Goal: Transaction & Acquisition: Download file/media

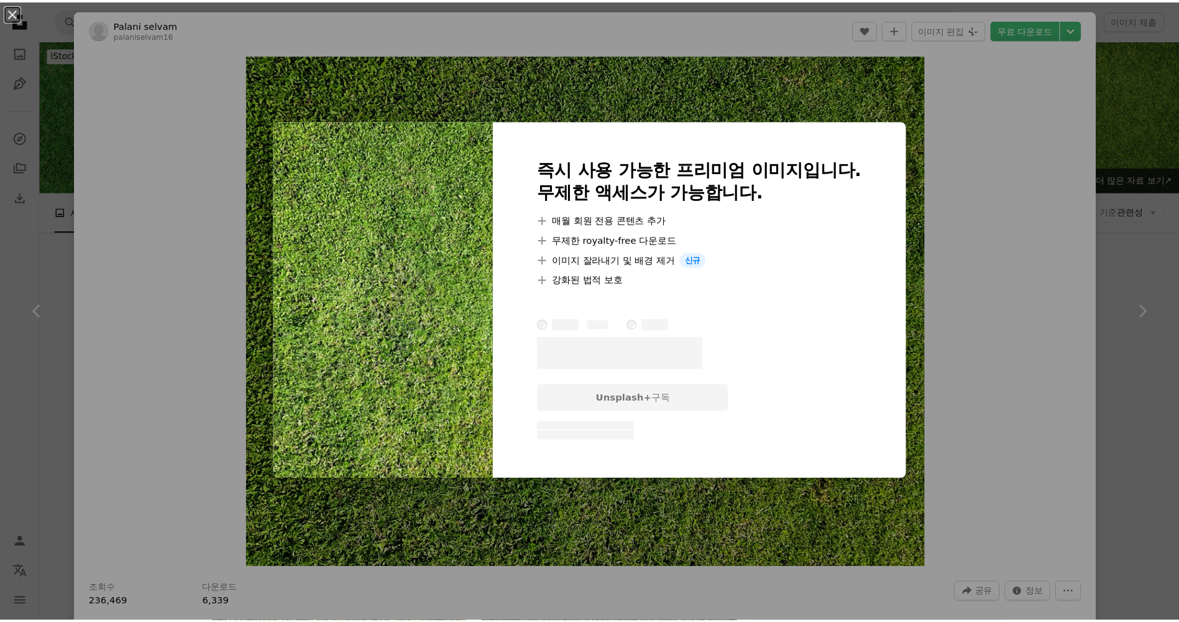
scroll to position [2052, 0]
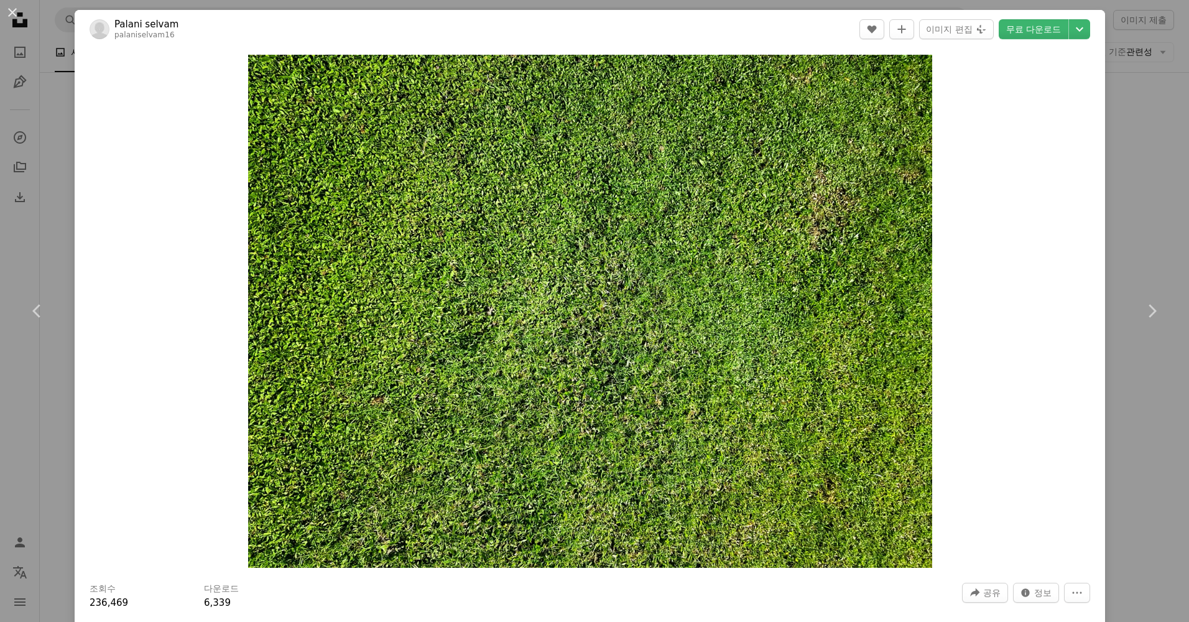
drag, startPoint x: 729, startPoint y: 200, endPoint x: 1019, endPoint y: 160, distance: 293.1
click at [1019, 160] on div "Zoom in" at bounding box center [590, 310] width 1030 height 525
click at [1035, 30] on link "무료 다운로드" at bounding box center [1033, 29] width 70 height 20
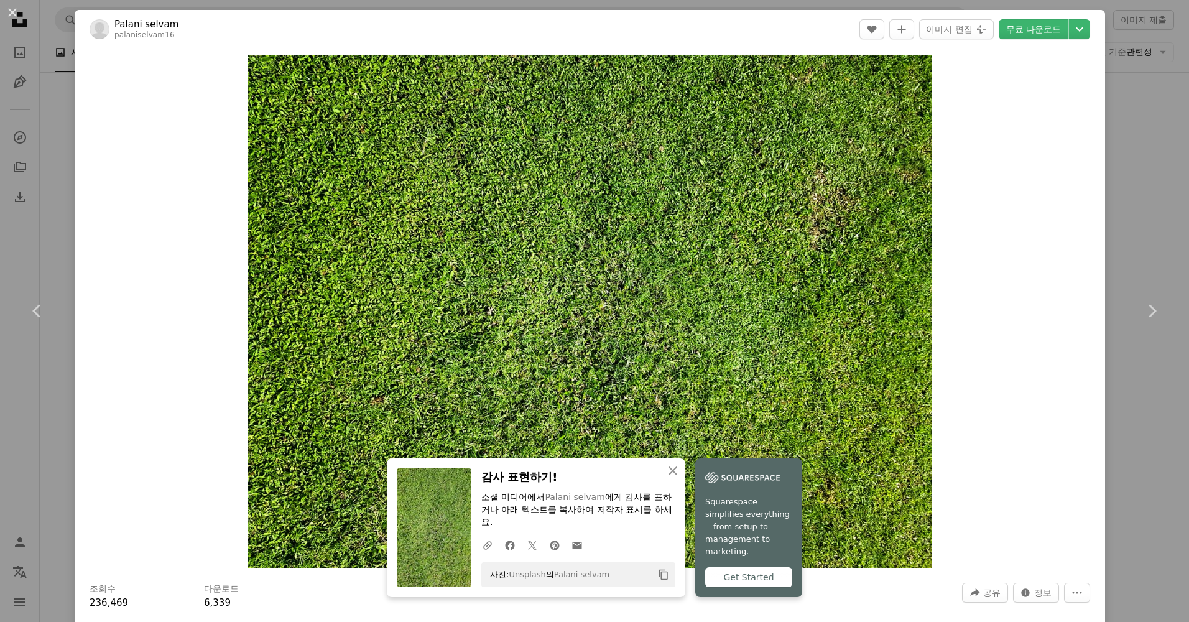
click at [1131, 204] on div "An X shape Chevron left Chevron right An X shape 닫기 감사 표현하기! 소셜 미디어에서 Palani se…" at bounding box center [594, 311] width 1189 height 622
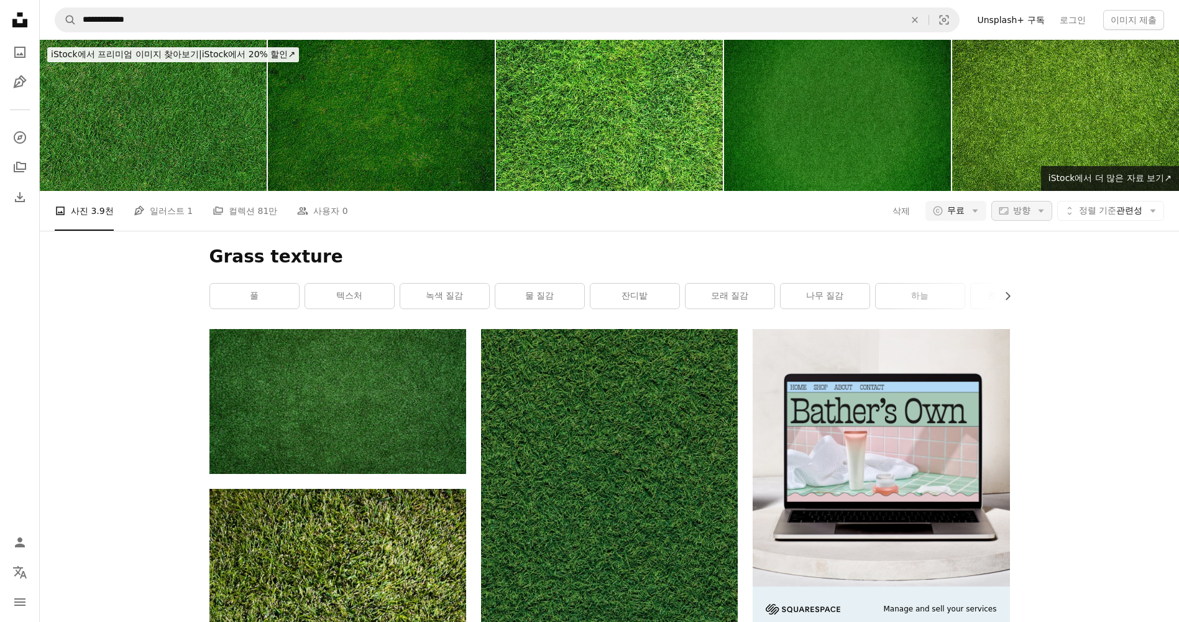
click at [1013, 212] on span "방향" at bounding box center [1021, 210] width 17 height 10
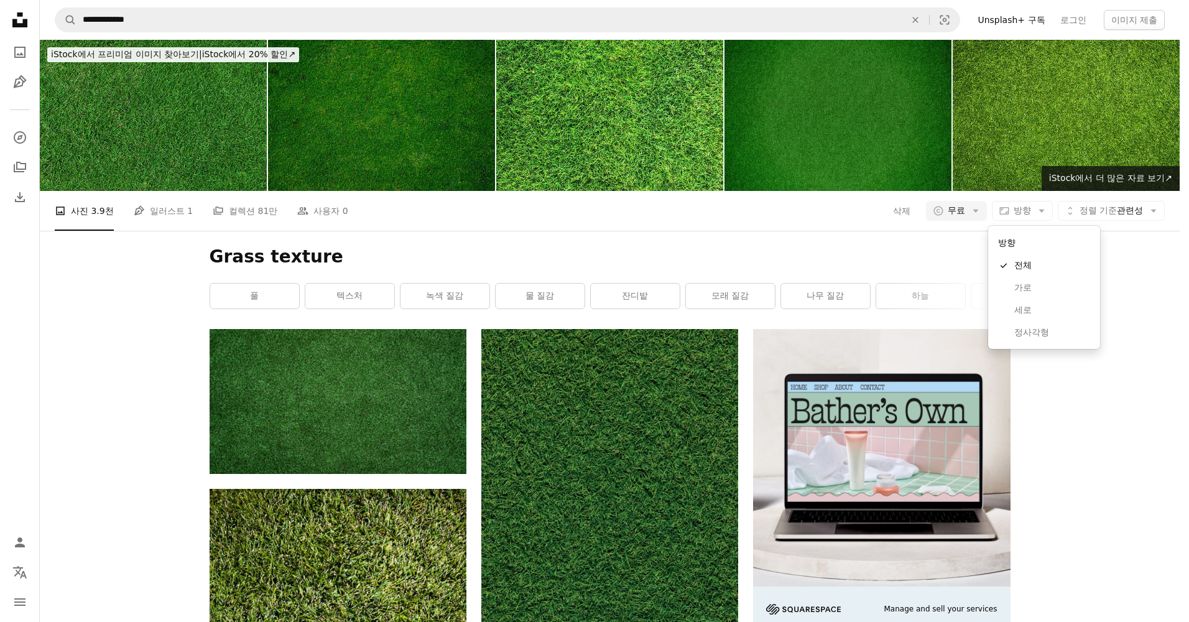
click at [1128, 214] on body "**********" at bounding box center [589, 311] width 1179 height 622
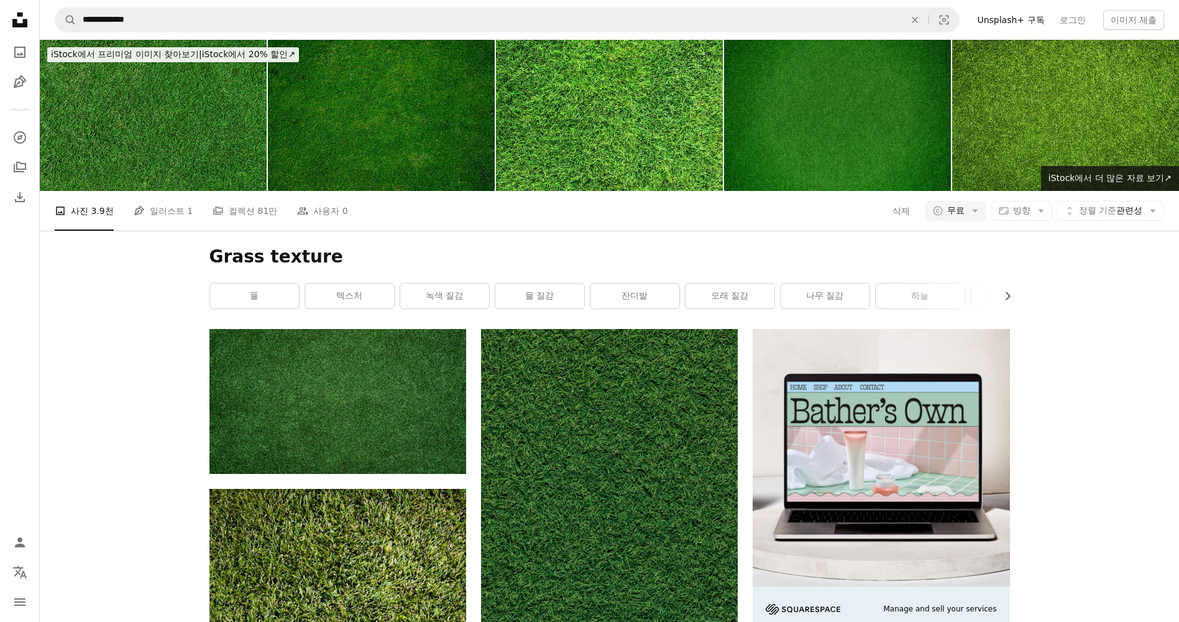
click at [1122, 199] on div "A photo 사진 3.9천 Pen Tool 일러스트 1 A stack of folders 컬렉션 81만 People 사용자 0 삭제 A co…" at bounding box center [610, 211] width 1110 height 40
click at [1120, 208] on span "정렬 기준 관련성" at bounding box center [1110, 211] width 63 height 12
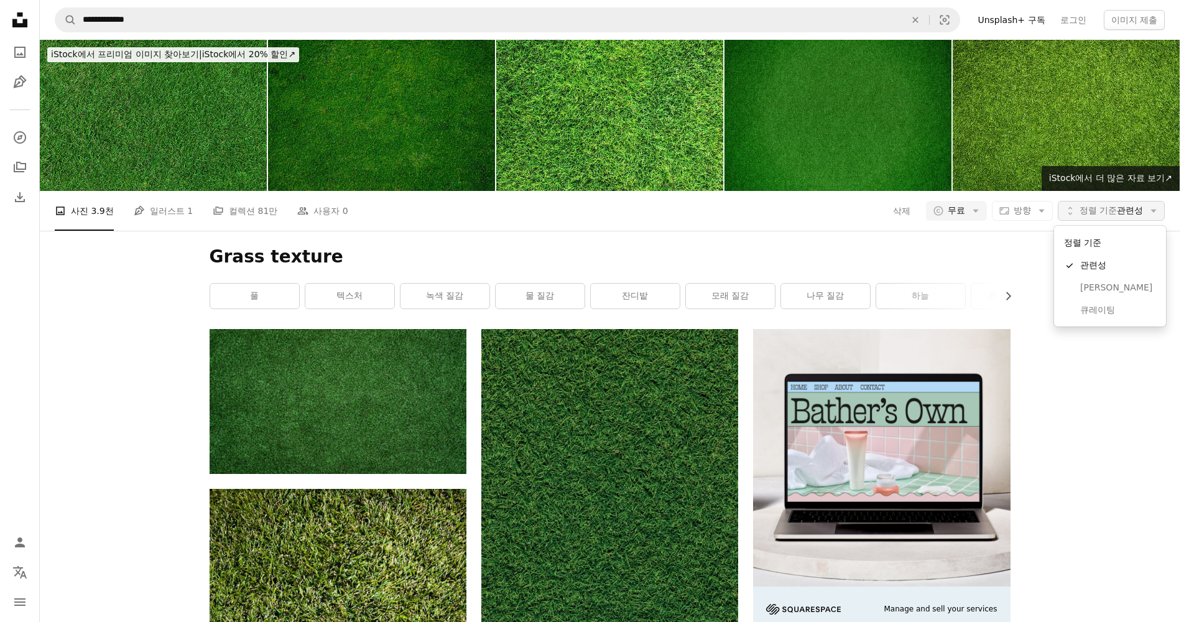
click at [1116, 217] on span "정렬 기준 관련성" at bounding box center [1110, 211] width 63 height 12
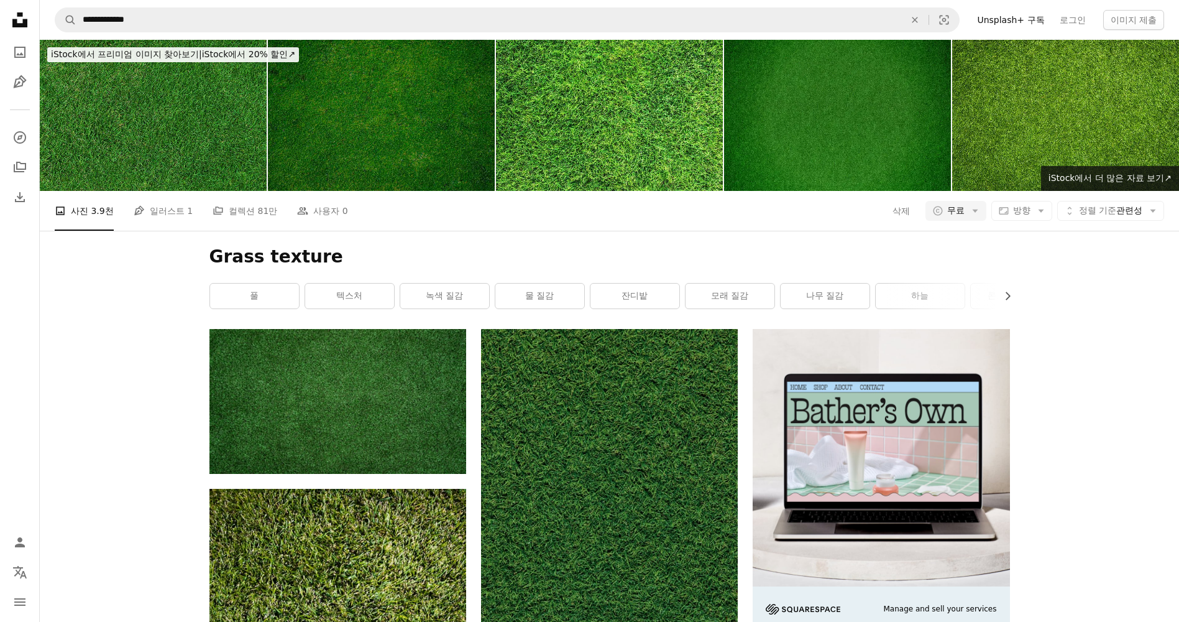
click at [1051, 216] on div "A copyright icon © 무료 Arrow down Aspect ratio 방향 Arrow down Unfold 정렬 기준 관련성 Ar…" at bounding box center [1045, 211] width 239 height 20
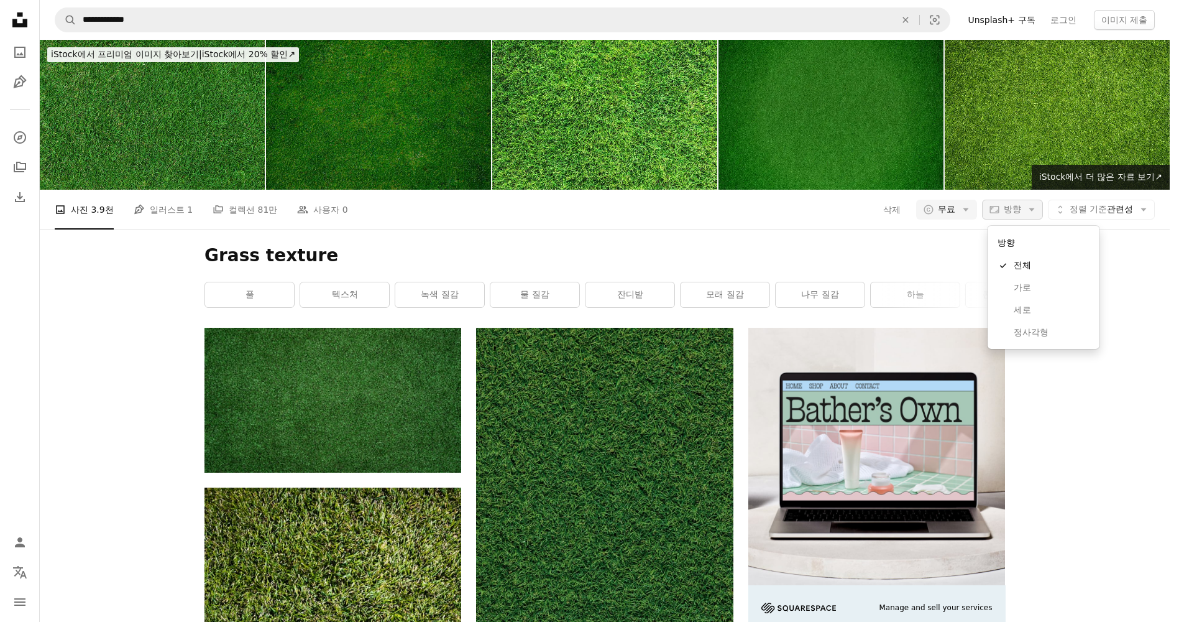
click at [1038, 213] on icon "Arrow down" at bounding box center [1031, 209] width 11 height 11
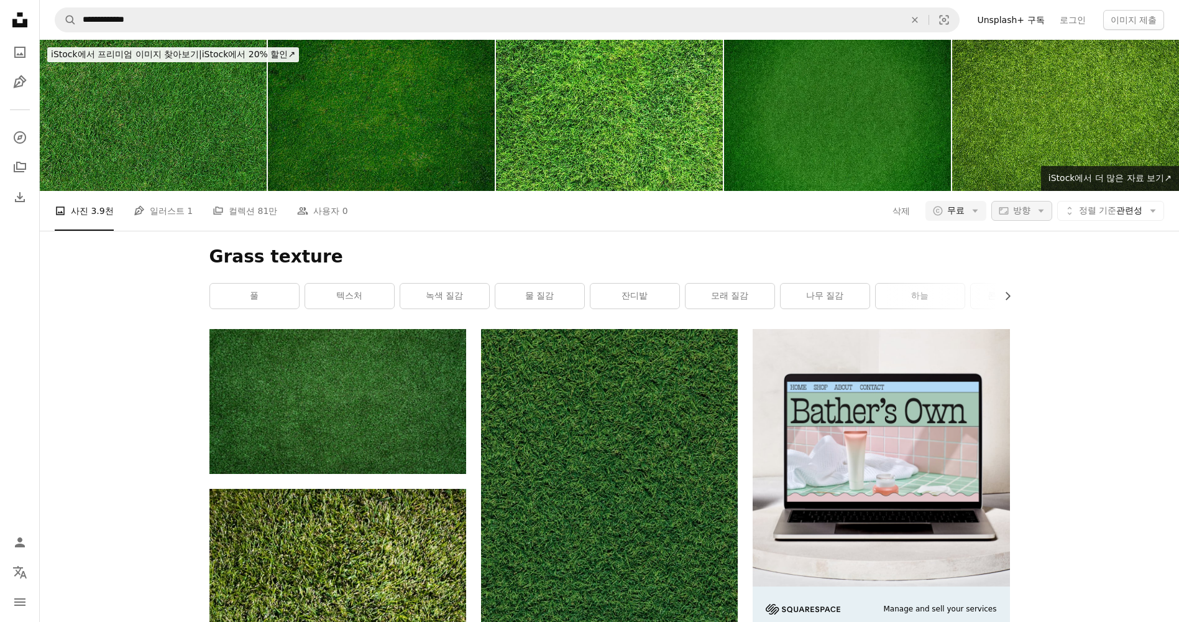
click at [1038, 213] on icon "Arrow down" at bounding box center [1041, 210] width 11 height 11
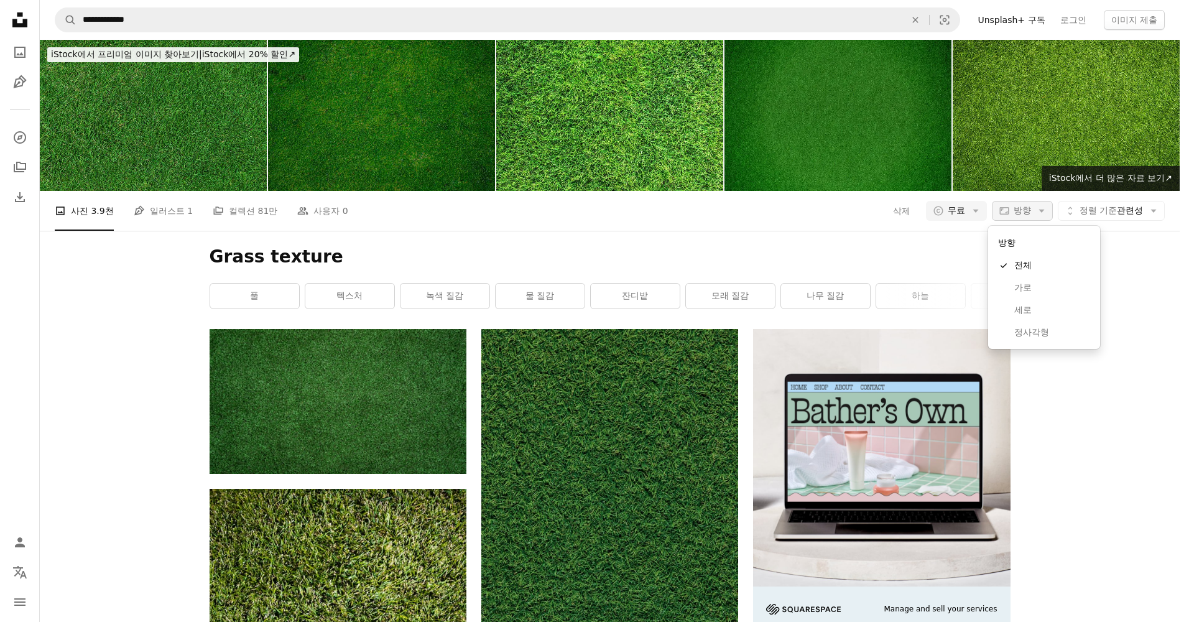
click at [1038, 213] on icon "Arrow down" at bounding box center [1041, 210] width 11 height 11
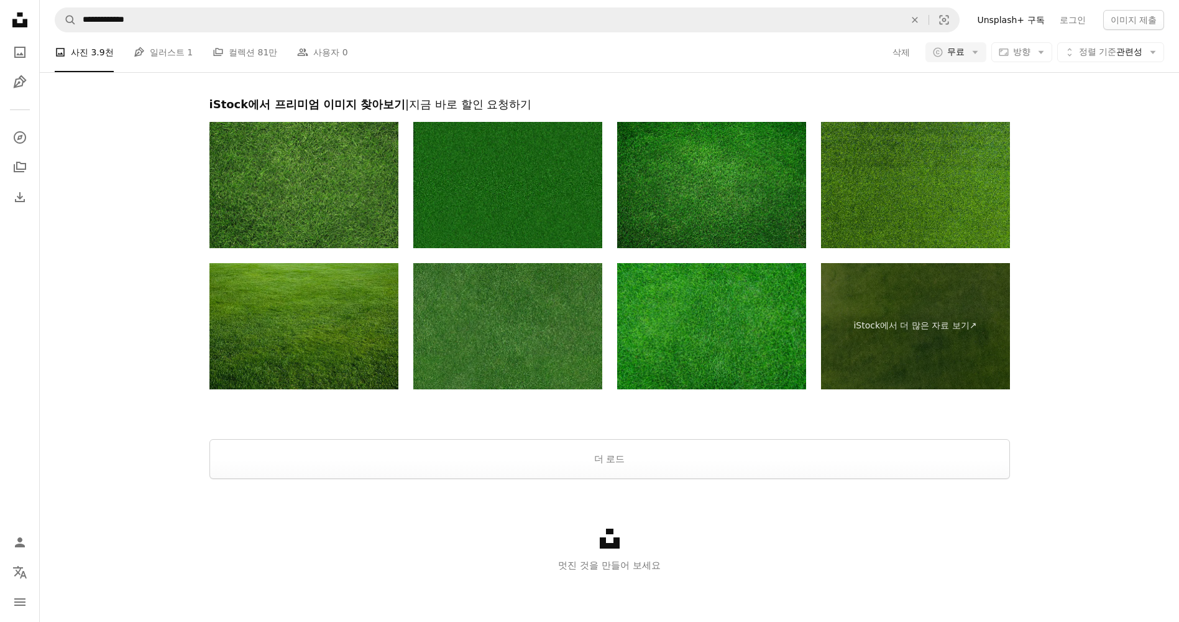
click at [795, 487] on div "Unsplash logo 멋진 것을 만들어 보세요" at bounding box center [610, 551] width 1140 height 144
click at [785, 469] on button "더 로드" at bounding box center [610, 459] width 801 height 40
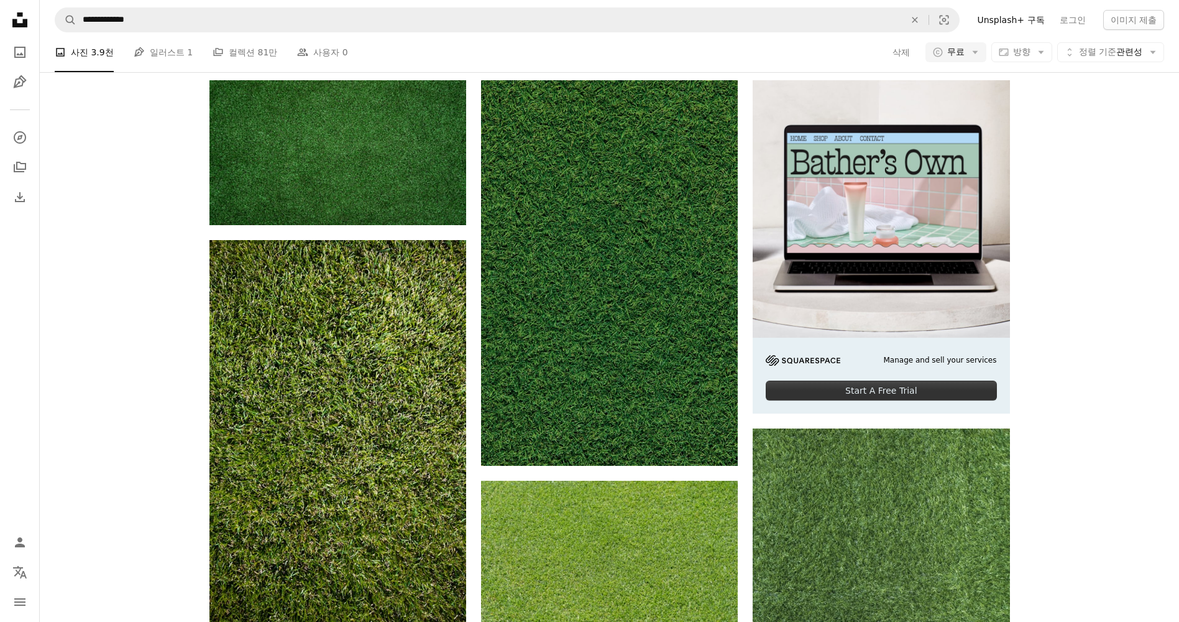
scroll to position [560, 0]
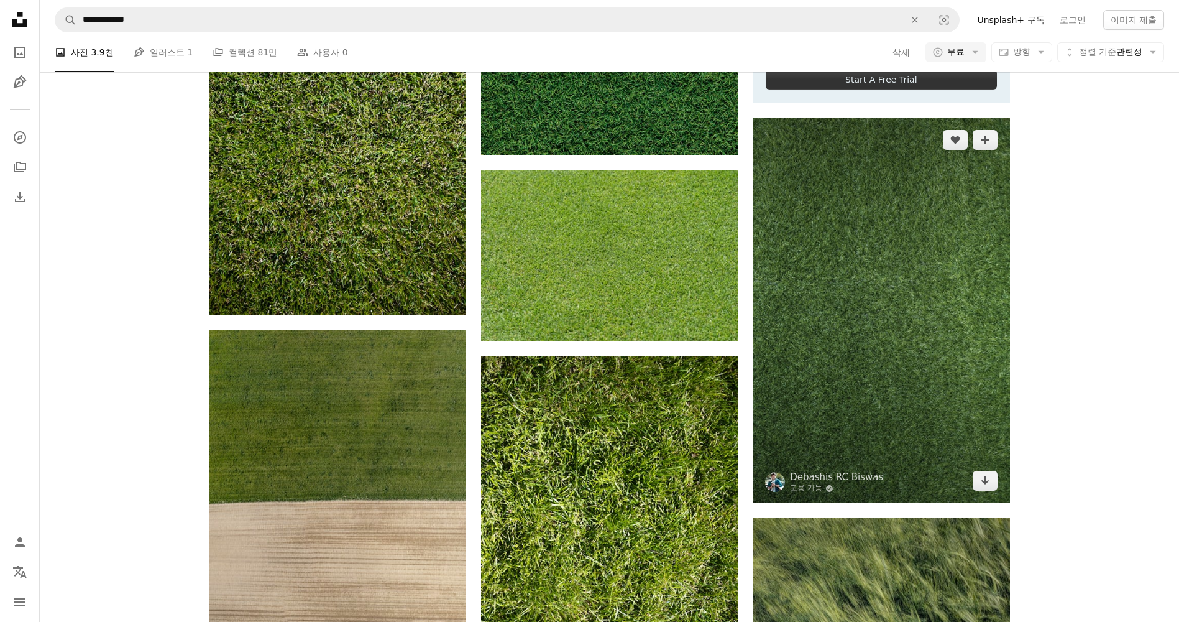
click at [962, 272] on img at bounding box center [881, 310] width 257 height 385
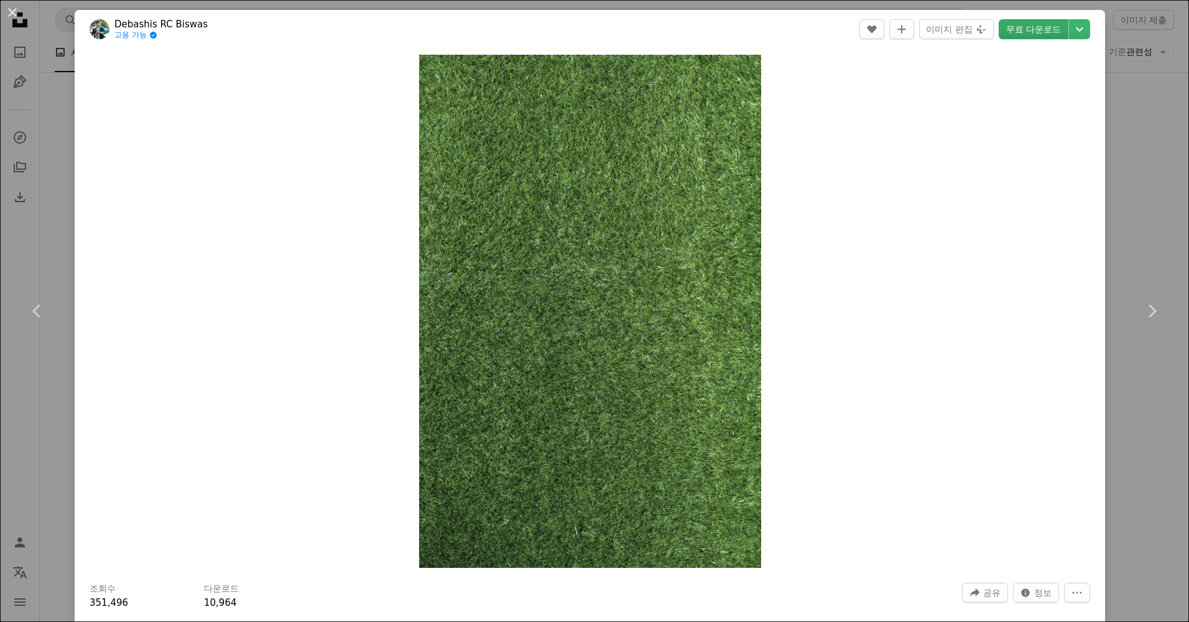
click at [1018, 26] on link "무료 다운로드" at bounding box center [1033, 29] width 70 height 20
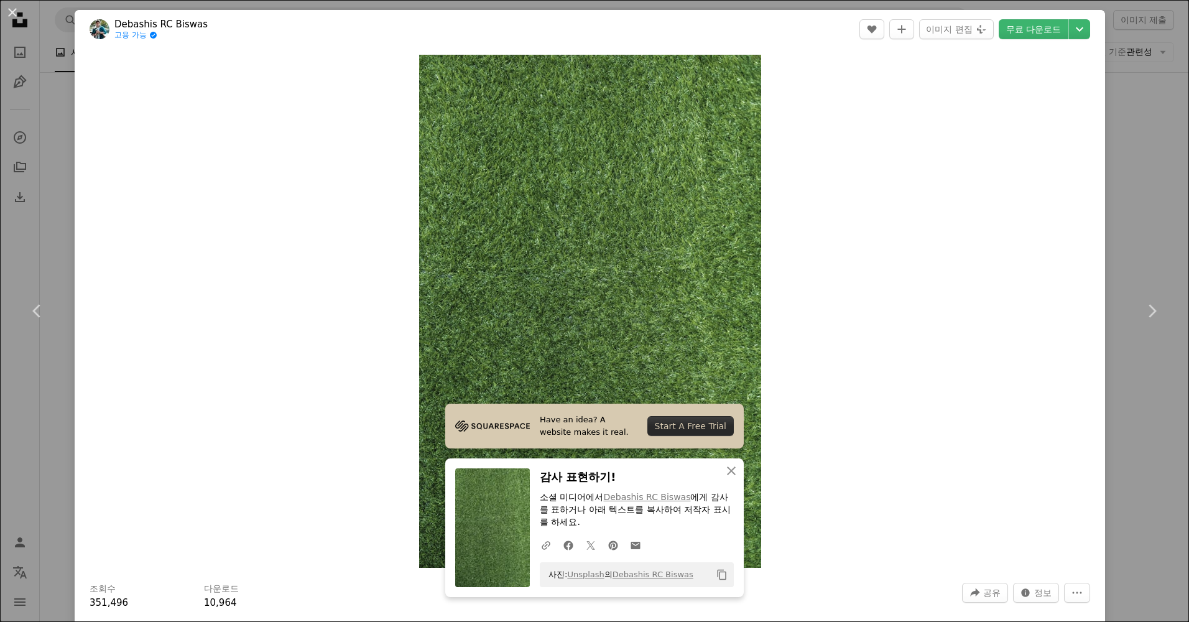
click at [1125, 159] on div "An X shape Chevron left Chevron right Have an idea? A website makes it real. St…" at bounding box center [594, 311] width 1189 height 622
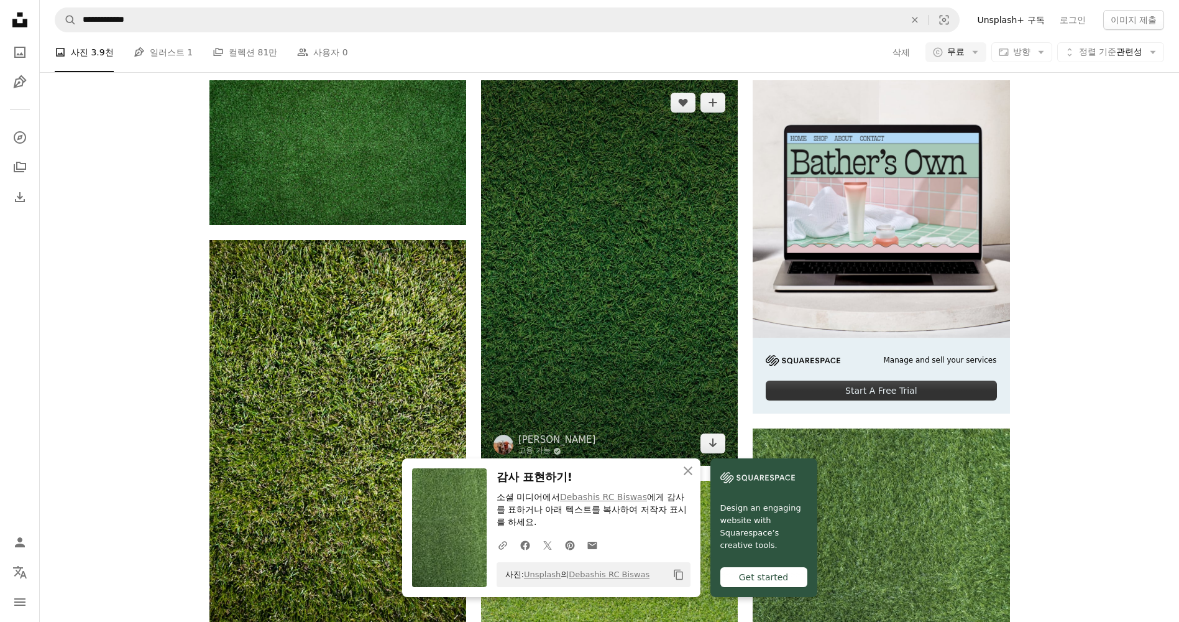
scroll to position [373, 0]
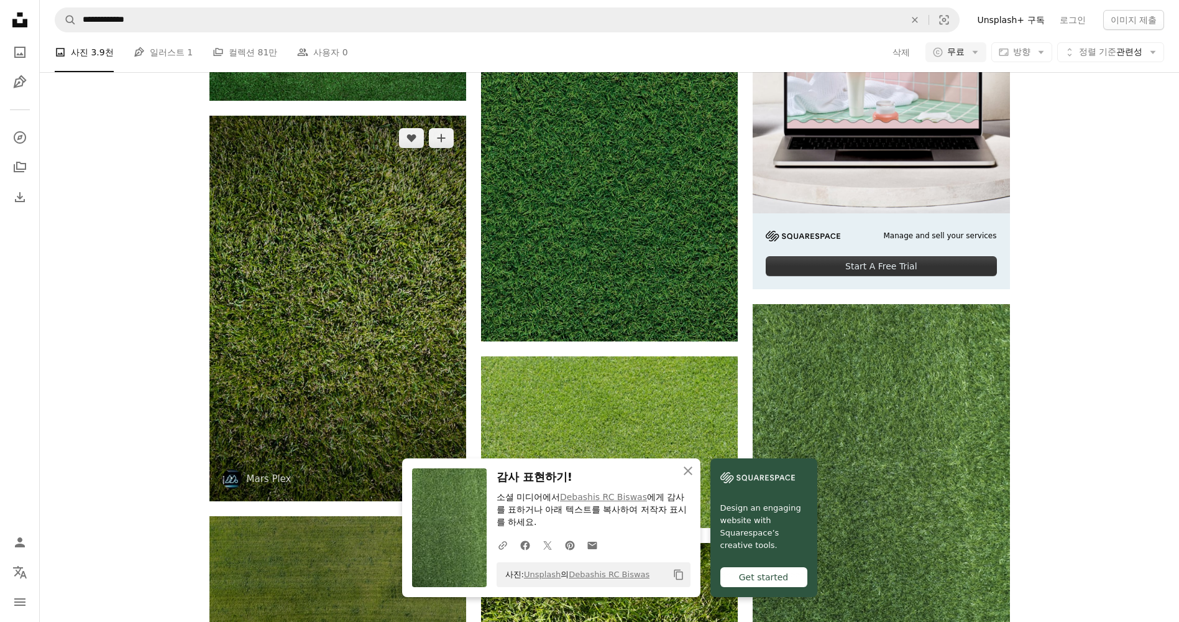
click at [428, 291] on img at bounding box center [338, 308] width 257 height 385
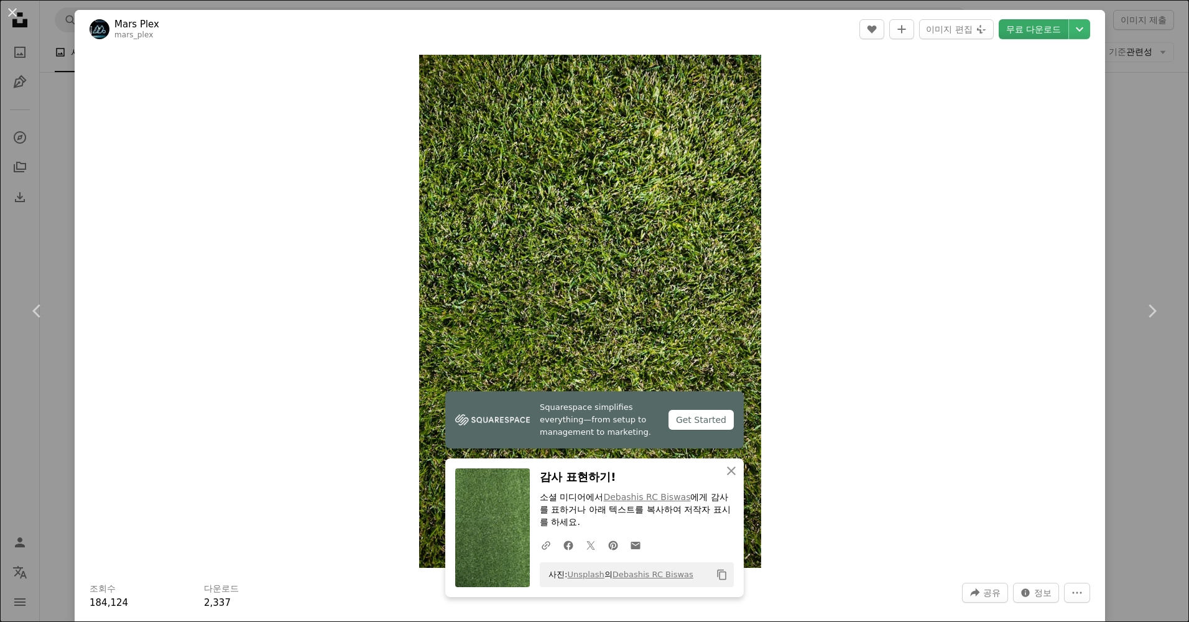
click at [1031, 34] on link "무료 다운로드" at bounding box center [1033, 29] width 70 height 20
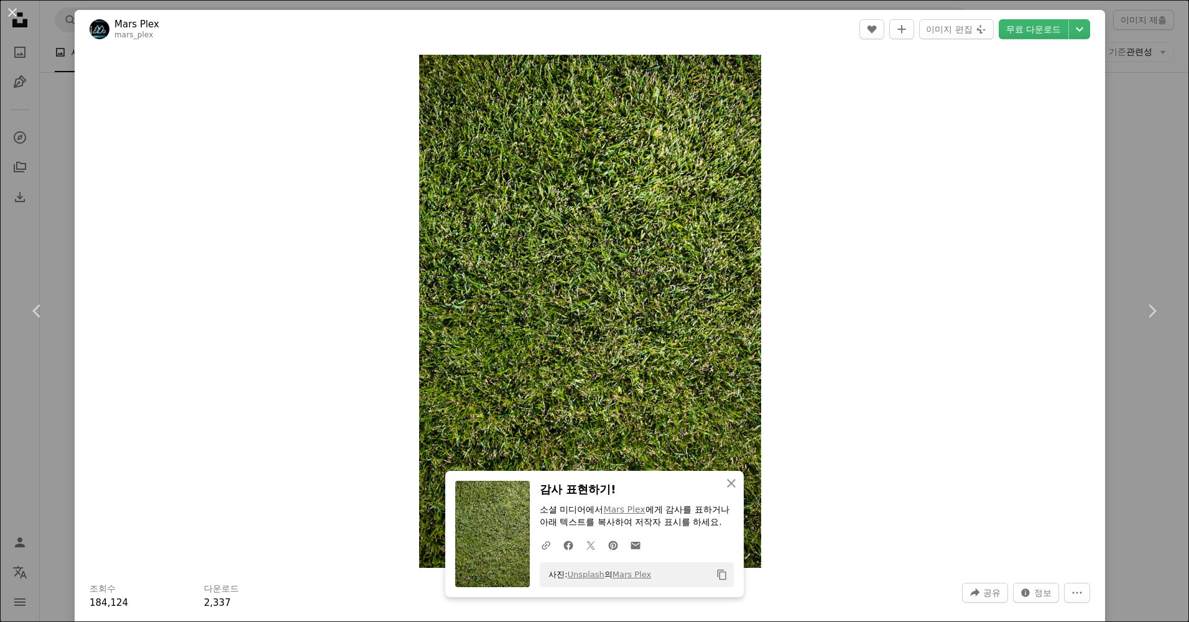
click at [1123, 95] on div "An X shape Chevron left Chevron right An X shape 닫기 감사 표현하기! 소셜 미디어에서 Mars Plex…" at bounding box center [594, 311] width 1189 height 622
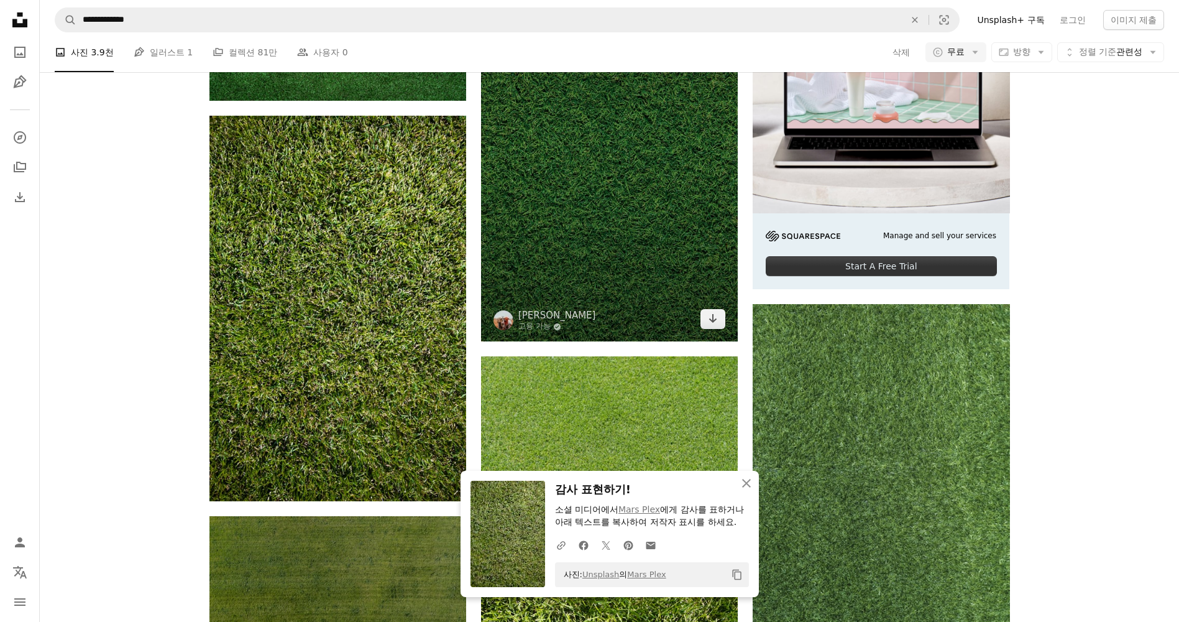
scroll to position [187, 0]
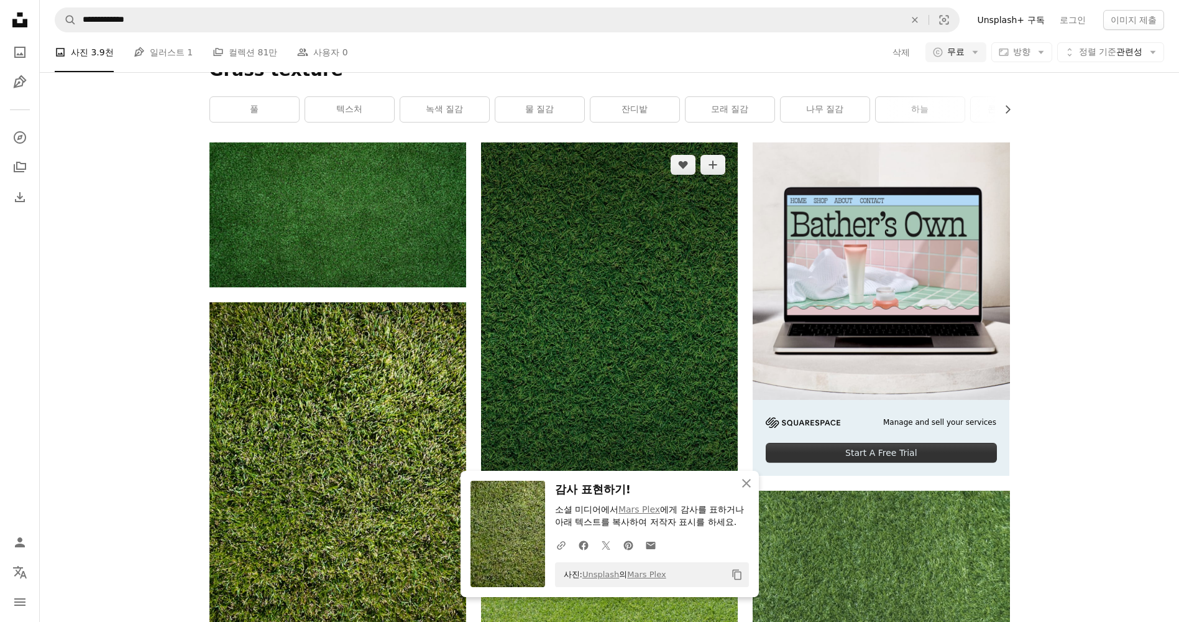
click at [666, 269] on img at bounding box center [609, 334] width 257 height 385
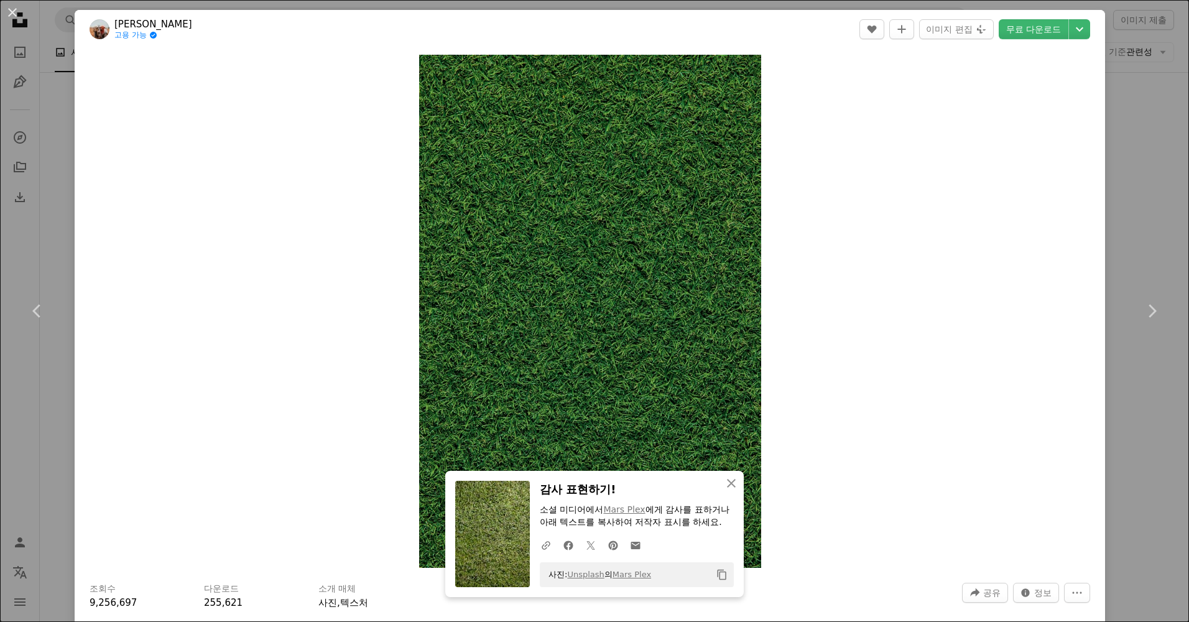
click at [1138, 172] on div "An X shape Chevron left Chevron right An X shape 닫기 감사 표현하기! 소셜 미디어에서 Mars Plex…" at bounding box center [594, 311] width 1189 height 622
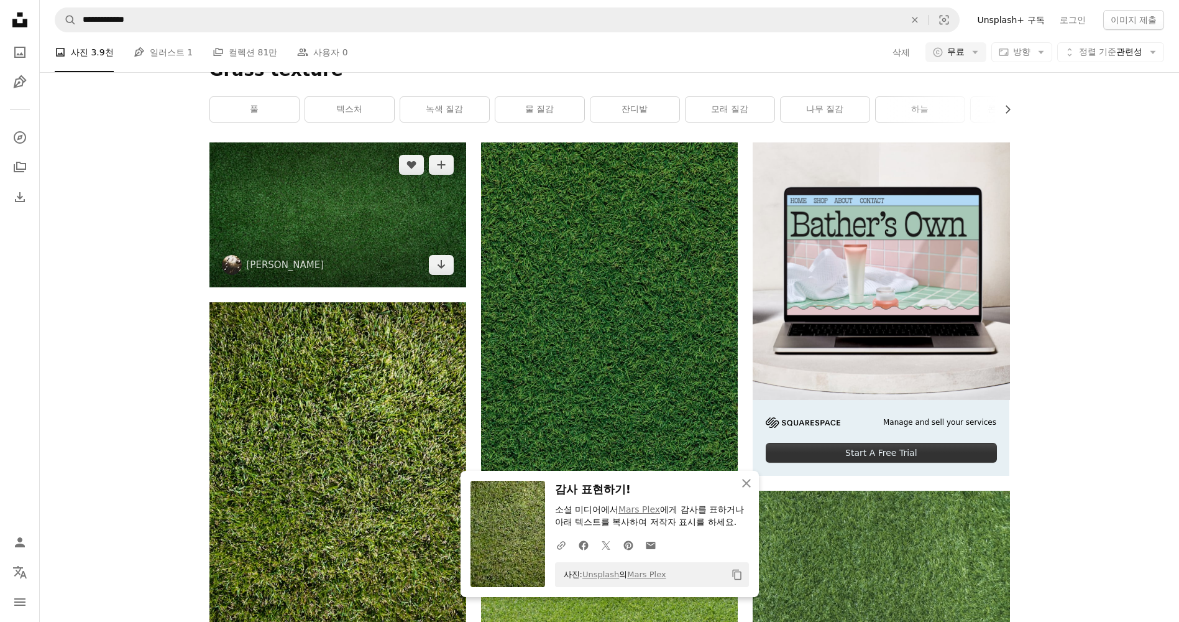
click at [367, 196] on img at bounding box center [338, 214] width 257 height 144
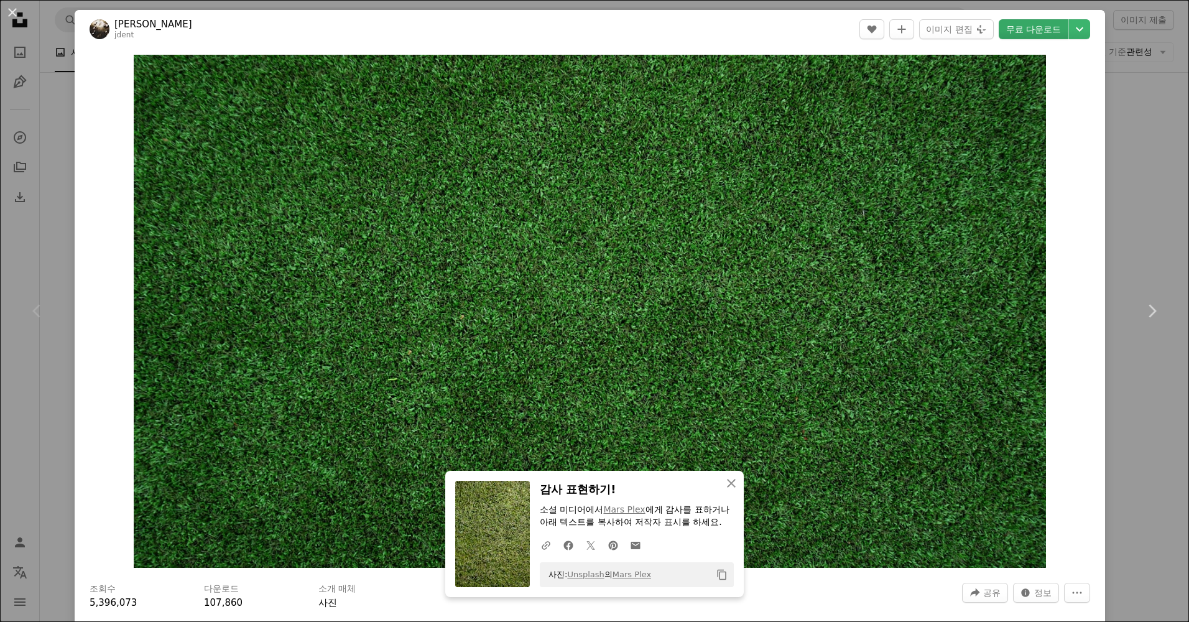
click at [1026, 33] on link "무료 다운로드" at bounding box center [1033, 29] width 70 height 20
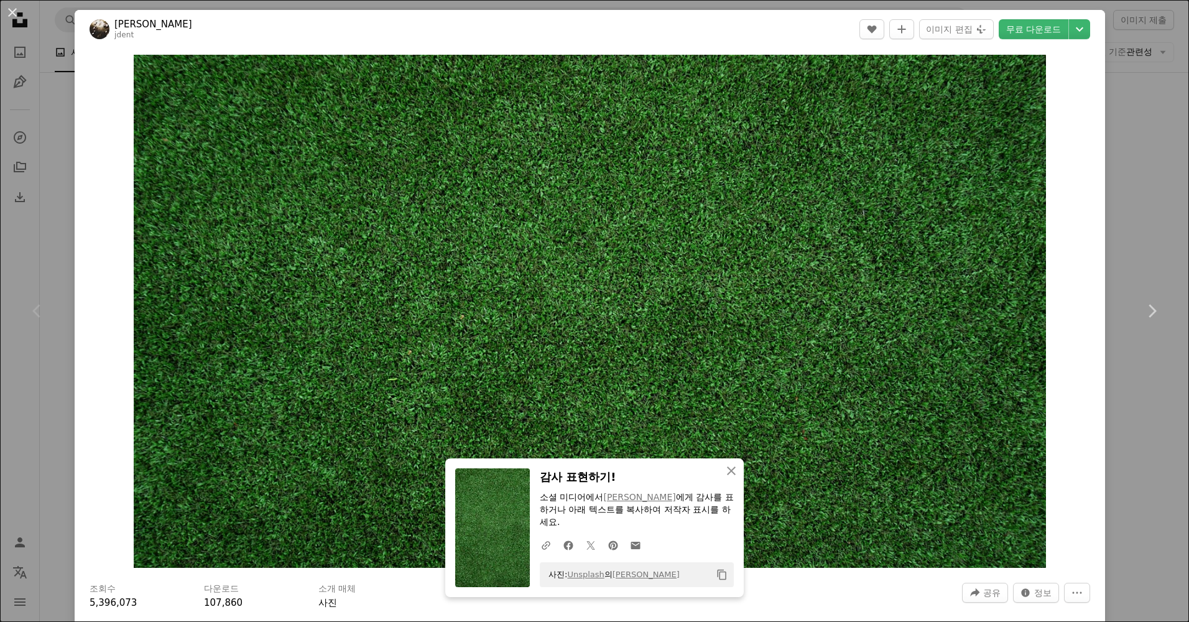
click at [1145, 116] on div "An X shape Chevron left Chevron right An X shape 닫기 감사 표현하기! 소셜 미디어에서 [PERSON_N…" at bounding box center [594, 311] width 1189 height 622
